Goal: Task Accomplishment & Management: Use online tool/utility

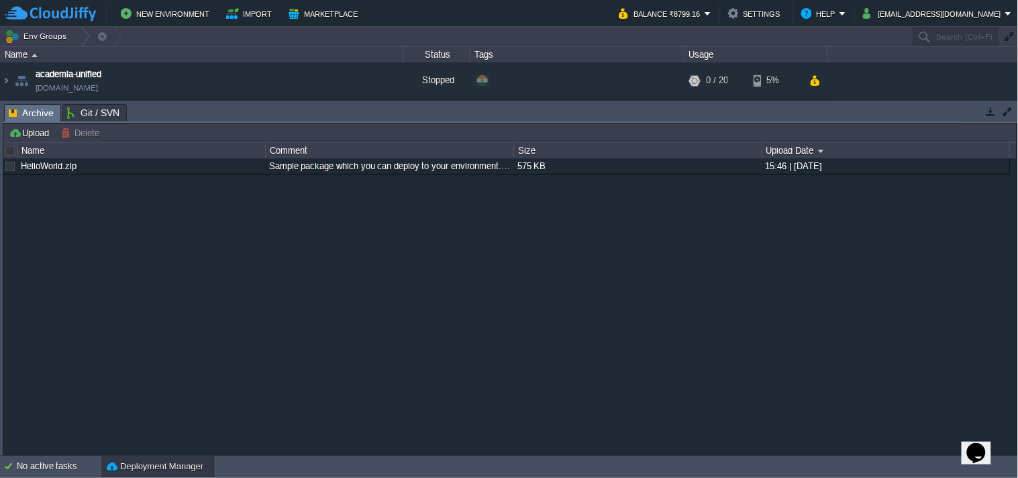
click at [989, 105] on button "button" at bounding box center [992, 111] width 12 height 12
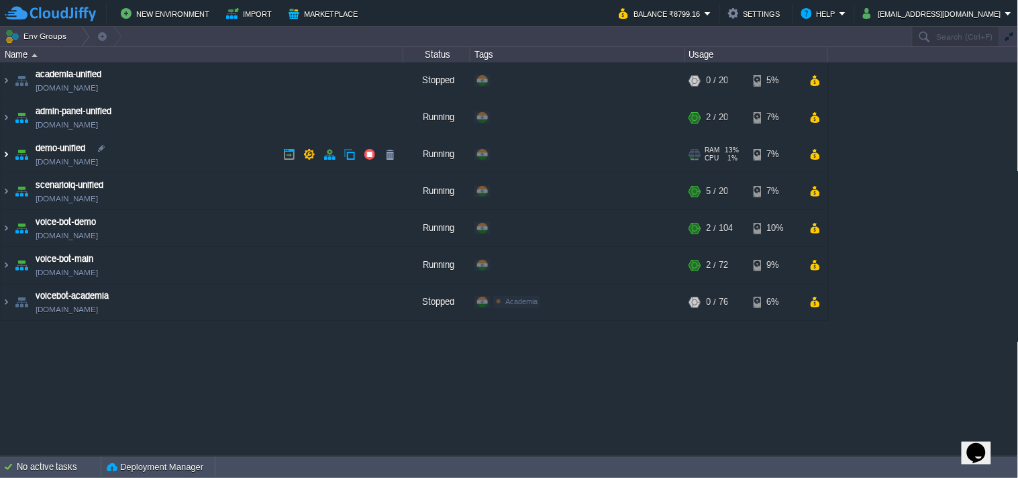
click at [7, 145] on img at bounding box center [6, 154] width 11 height 36
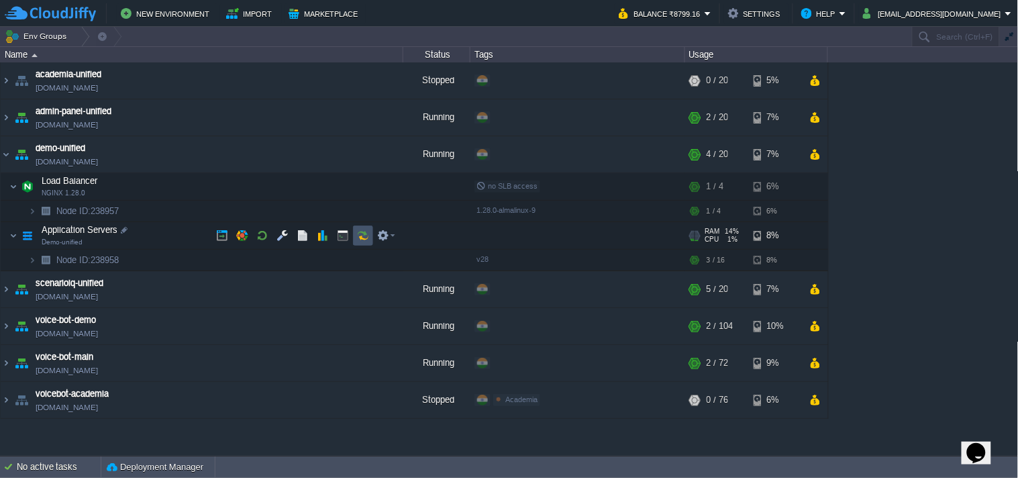
click at [363, 235] on button "button" at bounding box center [363, 236] width 12 height 12
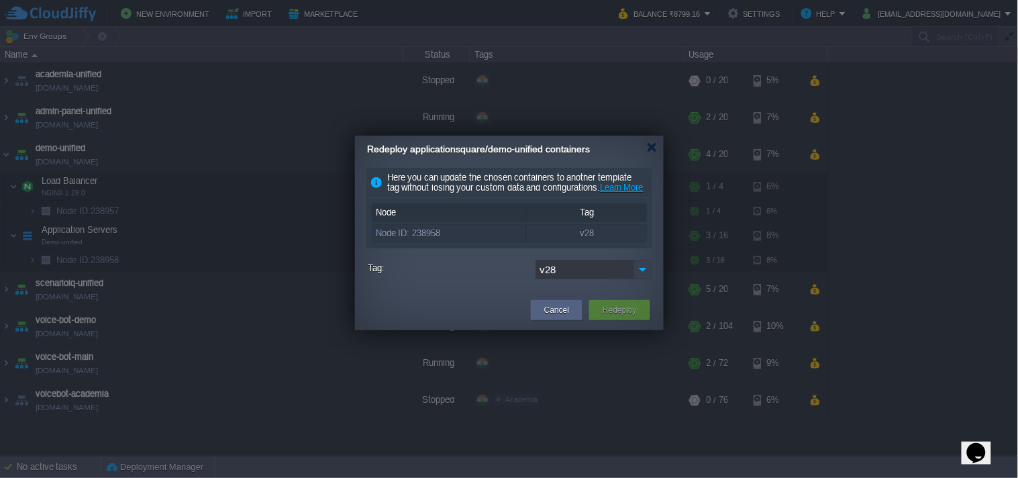
click at [643, 279] on img at bounding box center [643, 269] width 19 height 19
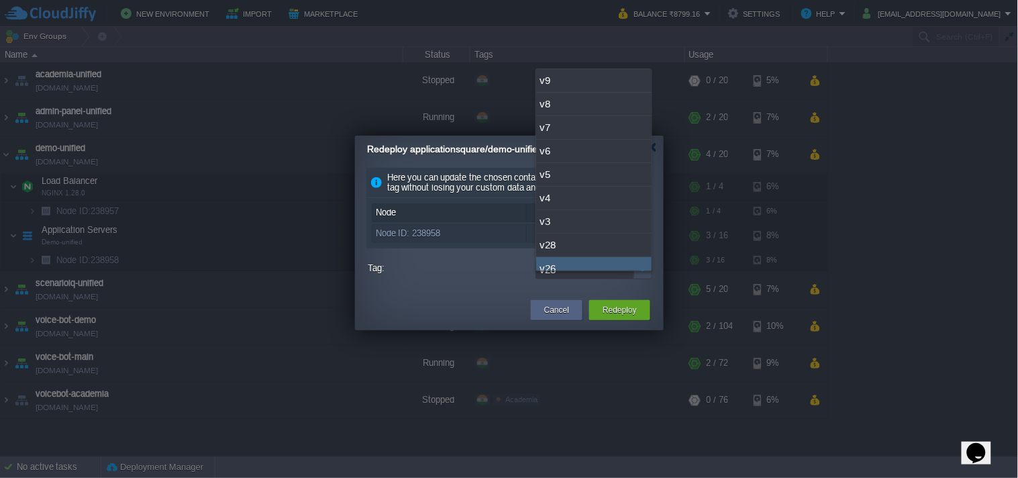
click at [589, 269] on div "v26" at bounding box center [593, 268] width 115 height 23
type input "v26"
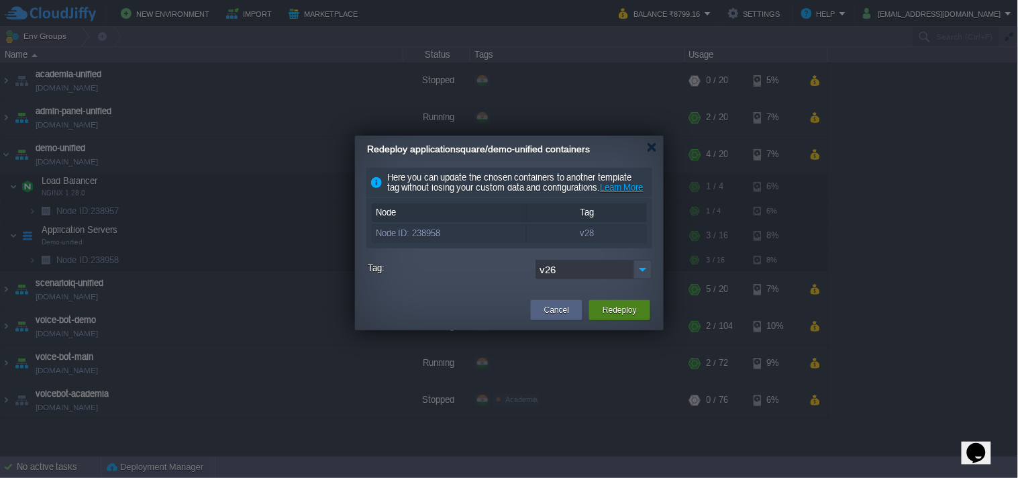
click at [616, 317] on button "Redeploy" at bounding box center [620, 309] width 34 height 13
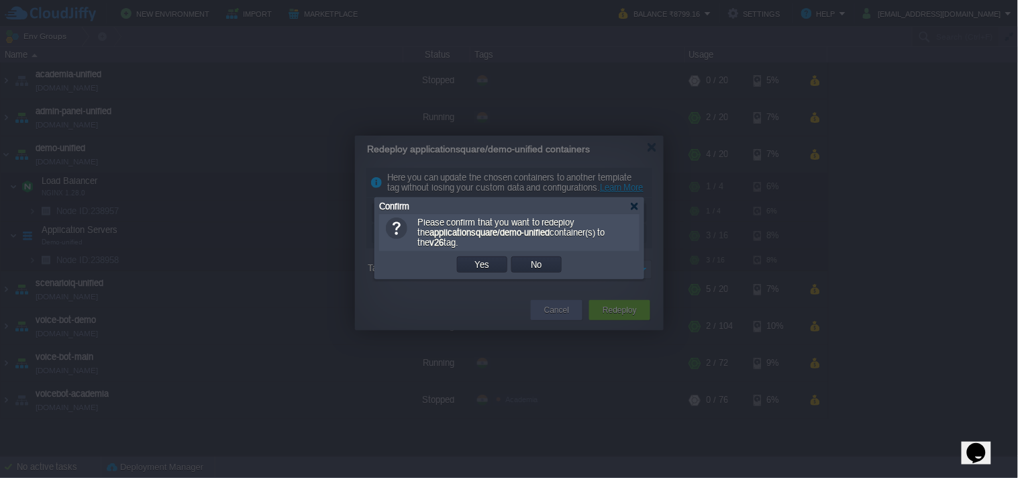
click at [491, 273] on td "Yes" at bounding box center [482, 264] width 50 height 16
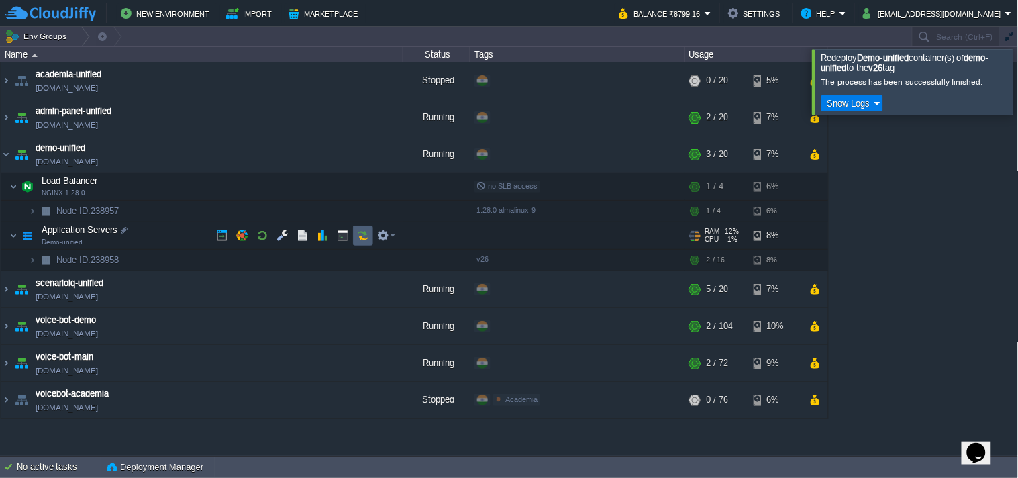
click at [359, 232] on button "button" at bounding box center [363, 236] width 12 height 12
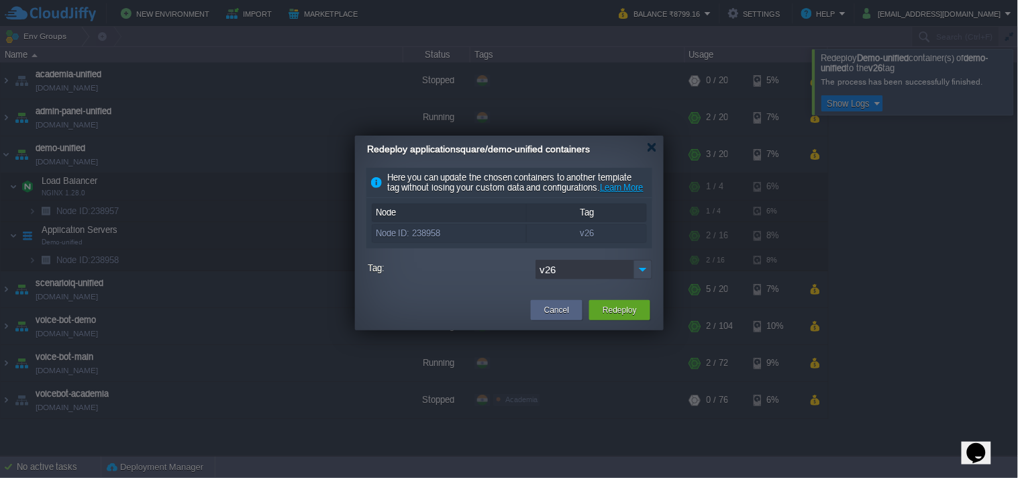
click at [640, 279] on img at bounding box center [643, 269] width 19 height 19
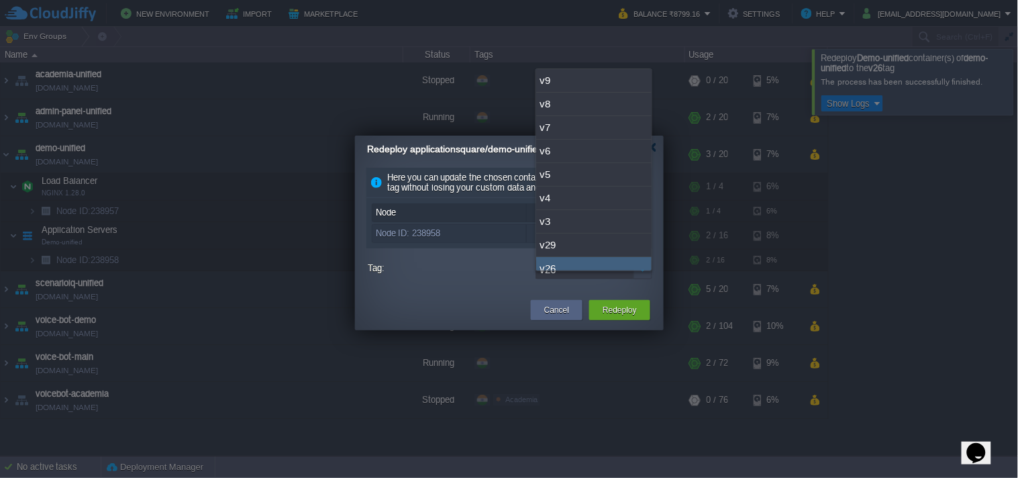
scroll to position [10, 0]
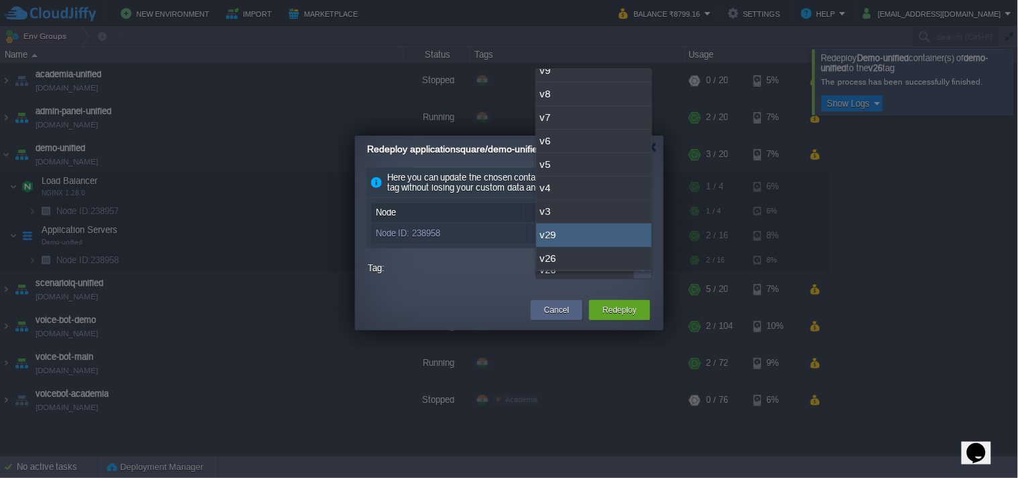
click at [605, 243] on div "v29" at bounding box center [593, 235] width 115 height 23
type input "v29"
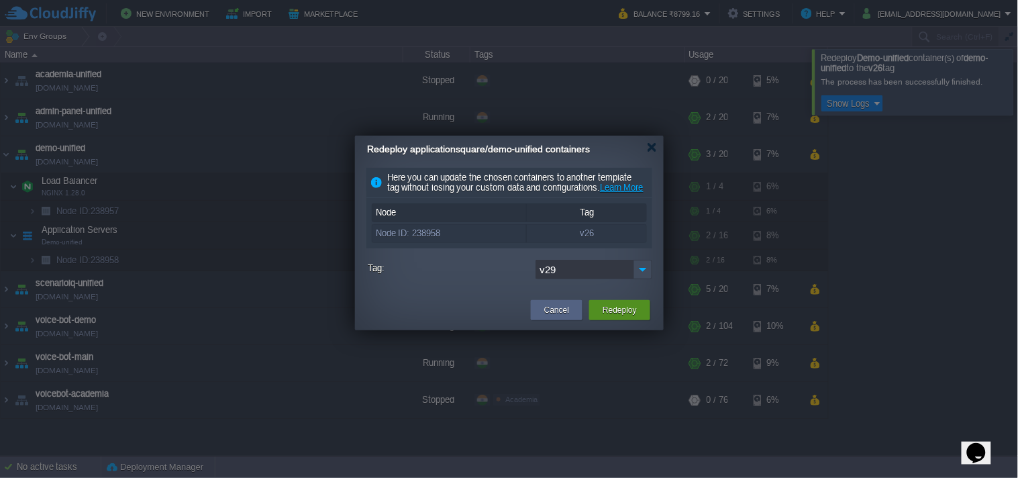
click at [620, 317] on button "Redeploy" at bounding box center [620, 309] width 34 height 13
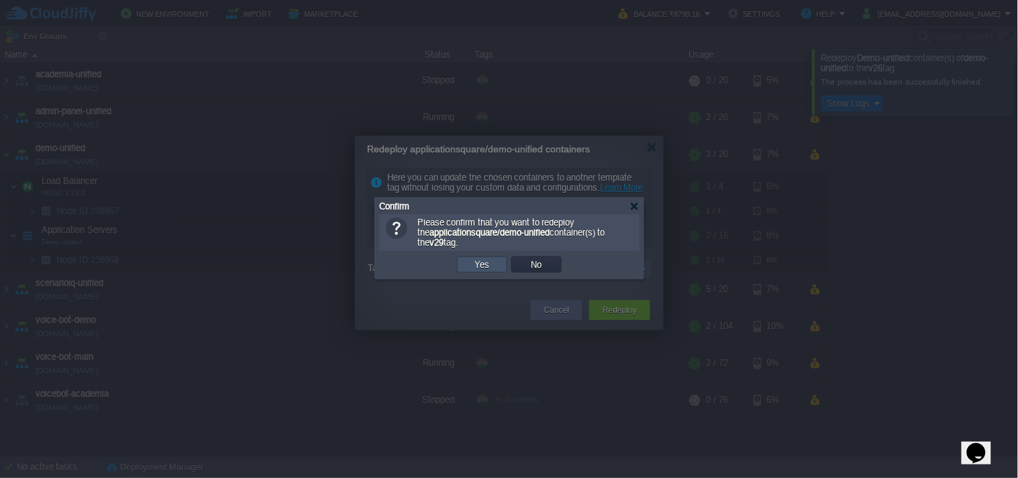
click at [475, 267] on button "Yes" at bounding box center [482, 264] width 23 height 12
